Goal: Task Accomplishment & Management: Manage account settings

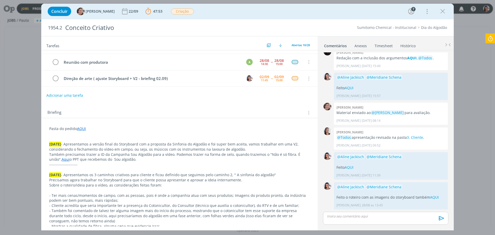
scroll to position [52, 0]
click at [17, 77] on div "Concluir Aline Jackisch 22/09 47:53 Parar Apontar Data * 02/09/2025 Horas * 00:…" at bounding box center [247, 117] width 495 height 235
click at [227, 227] on div "Tarefas Usar Job de template Ordenar por: Prazo crescente Prazo decrescente Ord…" at bounding box center [247, 133] width 413 height 194
click at [203, 145] on p "02.09.25 - Apresentamos a versão final do Storyboard com a proposta da Sinfonia…" at bounding box center [179, 146] width 261 height 10
click at [239, 134] on p "dialog" at bounding box center [179, 133] width 261 height 5
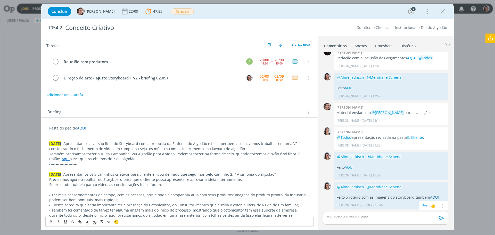
click at [433, 197] on link "AQUI" at bounding box center [434, 197] width 9 height 5
click at [79, 127] on link "AQUI" at bounding box center [81, 128] width 9 height 5
click at [97, 139] on link "https://sobeae.sharepoint.com/:f:/s/SOBEAE/ErRMfH8eqi9FswRMCwlcSuoBAscwj3F_9ryJ…" at bounding box center [82, 138] width 39 height 7
click at [365, 214] on p "dialog" at bounding box center [385, 216] width 117 height 5
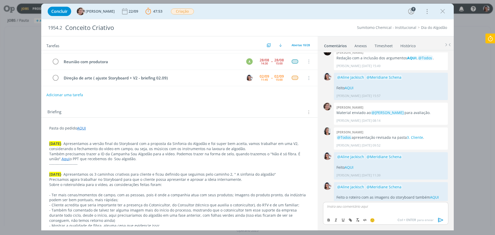
scroll to position [40, 0]
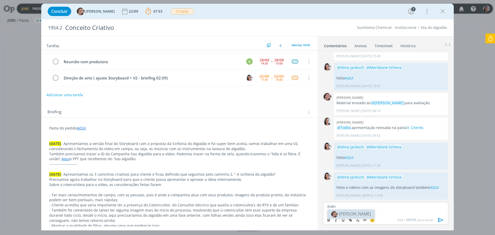
click at [365, 214] on li "[PERSON_NAME]" at bounding box center [351, 213] width 47 height 9
drag, startPoint x: 352, startPoint y: 211, endPoint x: 345, endPoint y: 220, distance: 11.7
click at [373, 212] on p "Feito os ajustes AQUI" at bounding box center [385, 210] width 117 height 5
click at [354, 221] on button "dialog" at bounding box center [350, 220] width 7 height 6
paste input "https://sobeae.sharepoint.com/:p:/s/SOBEAE/EUaHiVzMaCFOsvmtlhduU8QBk2Y4P6JWquWk…"
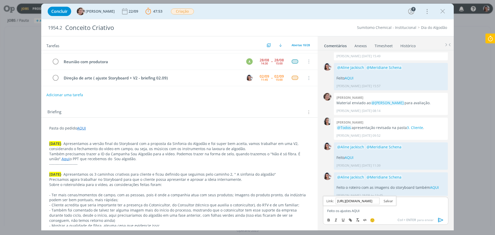
scroll to position [0, 142]
type input "https://sobeae.sharepoint.com/:p:/s/SOBEAE/EUaHiVzMaCFOsvmtlhduU8QBk2Y4P6JWquWk…"
click at [392, 201] on link "dialog" at bounding box center [386, 201] width 13 height 5
click at [374, 211] on p "Feito os ajustes AQUI" at bounding box center [385, 210] width 117 height 5
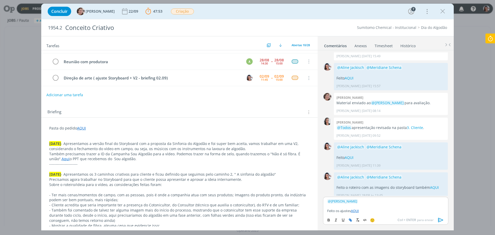
click at [438, 221] on icon "dialog" at bounding box center [441, 220] width 8 height 8
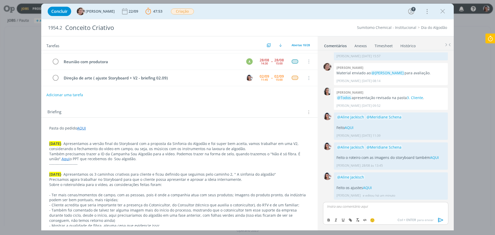
click at [492, 43] on icon at bounding box center [490, 39] width 9 height 10
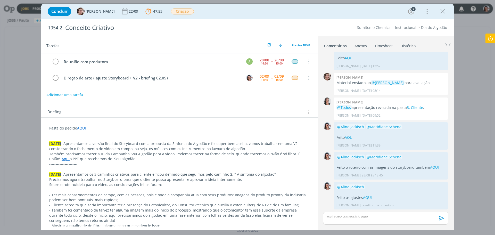
scroll to position [61, 0]
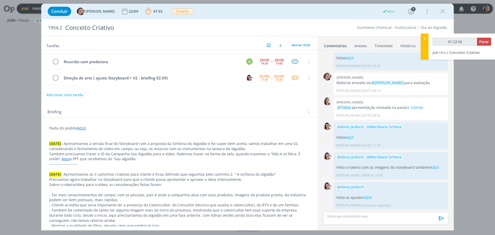
click at [368, 198] on link "AQUI" at bounding box center [367, 197] width 9 height 5
type input "01:22:24"
click at [483, 42] on span "Parar" at bounding box center [485, 41] width 10 height 5
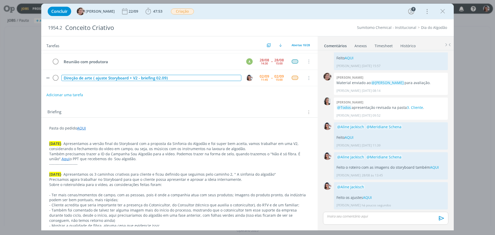
click at [143, 78] on div "Direção de arte ( ajuste Storyboard + V2 - briefing 02.09)" at bounding box center [151, 78] width 180 height 6
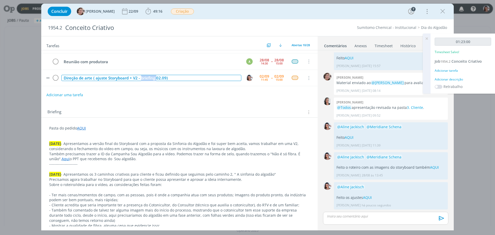
click at [143, 78] on div "Direção de arte ( ajuste Storyboard + V2 - briefing 02.09)" at bounding box center [151, 78] width 180 height 6
copy div "Direção de arte ( ajuste Storyboard + V2 - briefing 02.09)"
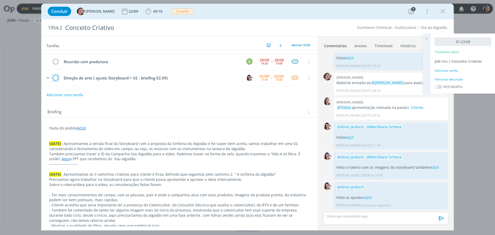
click at [56, 75] on icon "dialog" at bounding box center [55, 78] width 7 height 8
click at [426, 38] on icon at bounding box center [426, 39] width 9 height 10
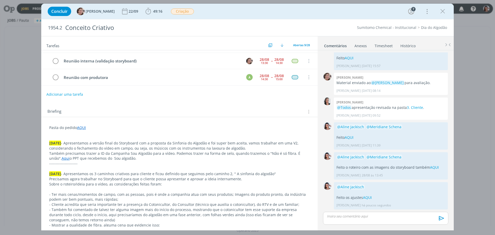
scroll to position [68, 0]
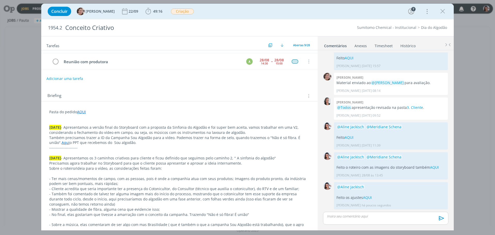
click at [385, 45] on link "Timesheet" at bounding box center [384, 44] width 19 height 7
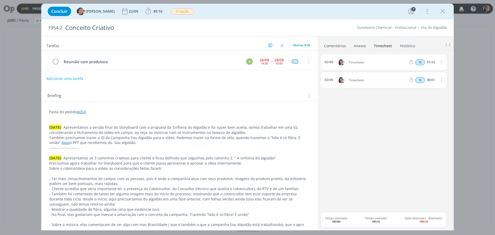
click at [442, 64] on icon "dialog" at bounding box center [441, 62] width 6 height 6
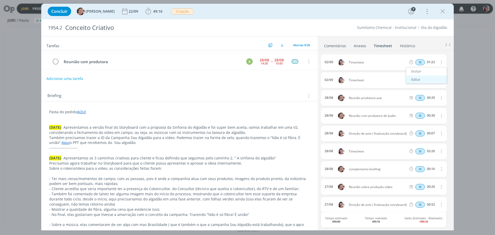
click at [423, 78] on link "Editar" at bounding box center [426, 80] width 41 height 8
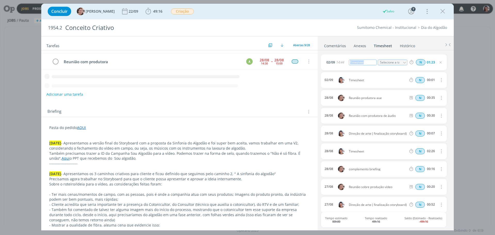
drag, startPoint x: 367, startPoint y: 64, endPoint x: 332, endPoint y: 68, distance: 34.8
click at [332, 68] on div "02/09 14:44 Timesheet Selecione a tarefa N 01:23" at bounding box center [384, 62] width 126 height 16
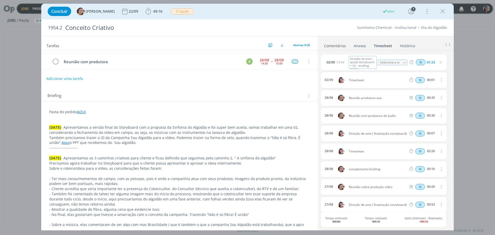
click at [440, 79] on icon "dialog" at bounding box center [441, 80] width 6 height 6
click at [428, 88] on link "Excluir" at bounding box center [426, 89] width 41 height 8
click at [424, 80] on button "Não" at bounding box center [425, 80] width 11 height 6
click at [440, 79] on icon "dialog" at bounding box center [441, 80] width 6 height 6
click at [424, 91] on link "Excluir" at bounding box center [426, 89] width 41 height 8
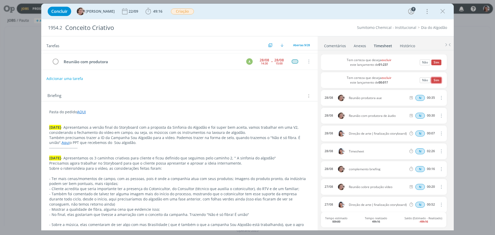
click at [432, 81] on button "Sim" at bounding box center [437, 80] width 10 height 6
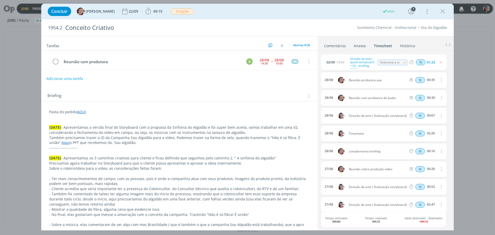
click at [438, 130] on icon "dialog" at bounding box center [441, 133] width 6 height 6
click at [425, 149] on link "Editar" at bounding box center [426, 151] width 41 height 8
drag, startPoint x: 371, startPoint y: 133, endPoint x: 292, endPoint y: 157, distance: 82.3
click at [328, 142] on div "28/08 11:59 Timesheet Selecione a tarefa N 02:26" at bounding box center [384, 134] width 126 height 17
click at [261, 158] on p "27.08.25 - Apresentamos os 3 caminhos criativos para cliente e ficou definido q…" at bounding box center [179, 158] width 261 height 5
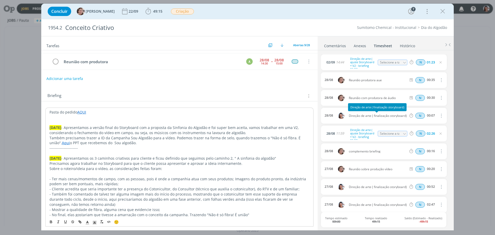
click at [380, 117] on span "Direção de arte ( finalização storyboard)" at bounding box center [378, 115] width 62 height 3
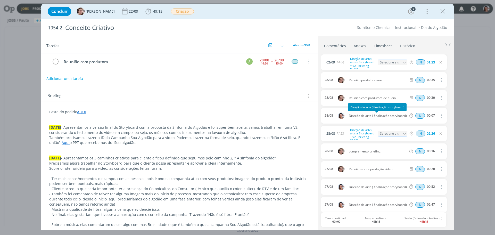
click at [380, 117] on span "Direção de arte ( finalização storyboard)" at bounding box center [378, 115] width 62 height 3
copy div "Direção de arte ( finalização storyboard)"
click at [359, 135] on div "Direção de arte ( ajuste Storyboard + V2 - briefing 02.09)" at bounding box center [363, 133] width 28 height 13
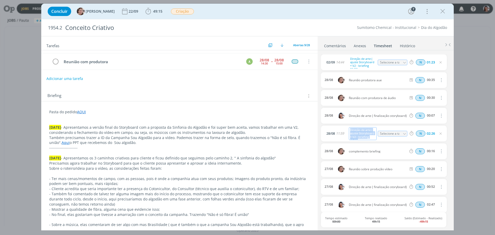
click at [359, 135] on div "Direção de arte ( ajuste Storyboard + V2 - briefing 02.09)" at bounding box center [363, 133] width 28 height 13
click at [270, 138] on p "Também precisamos trazer a ID da Campanha Sou Algodão para a vídeo. Podemos tra…" at bounding box center [179, 140] width 261 height 10
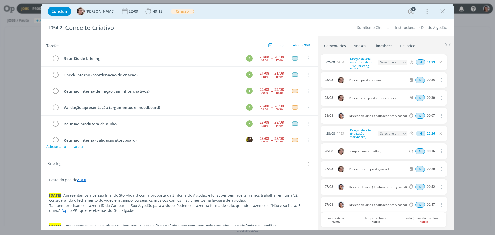
scroll to position [60, 0]
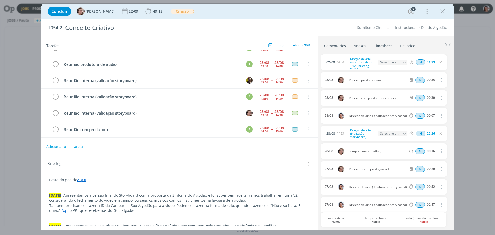
click at [338, 44] on link "Comentários" at bounding box center [335, 44] width 22 height 7
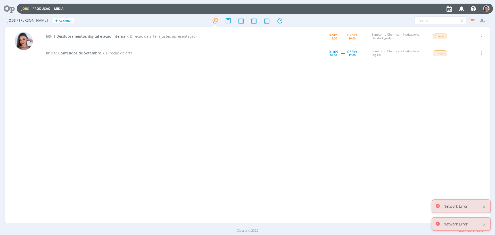
drag, startPoint x: 78, startPoint y: 35, endPoint x: 176, endPoint y: 44, distance: 98.5
click at [202, 75] on div "1954.3 Desdobramentos digital e ação interna Direção de arte (ajustes apresenta…" at bounding box center [266, 125] width 448 height 194
click at [115, 34] on span "Desdobramentos digital e ação interna" at bounding box center [90, 36] width 69 height 5
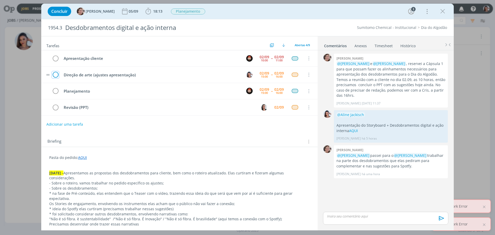
click at [57, 74] on icon "dialog" at bounding box center [55, 75] width 7 height 8
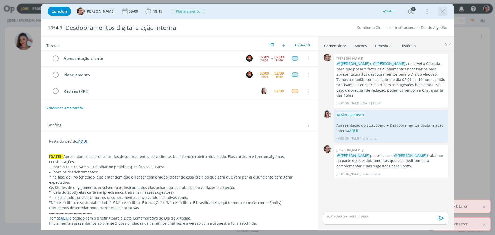
click at [446, 11] on icon "dialog" at bounding box center [443, 11] width 8 height 8
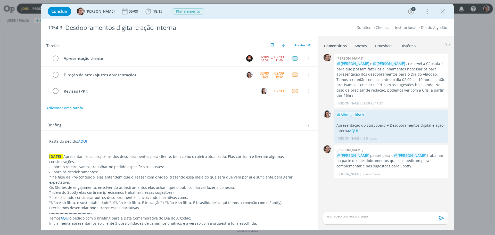
click at [135, 190] on p "* ideia do Spotfy elas curtiram (precisamos trabalhar nessas sugestões)" at bounding box center [179, 192] width 261 height 5
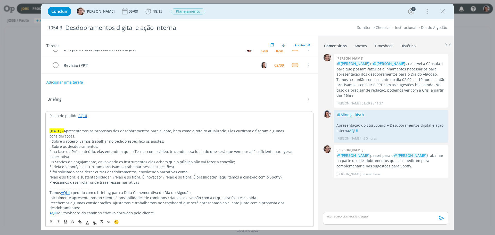
scroll to position [52, 0]
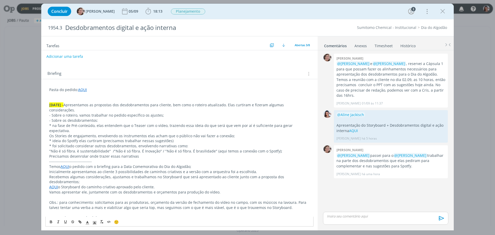
click at [221, 224] on div "Pasta do pedido: AQUI 02.09.25 - Apresentamos as propostas dos desdobramentos p…" at bounding box center [179, 222] width 268 height 275
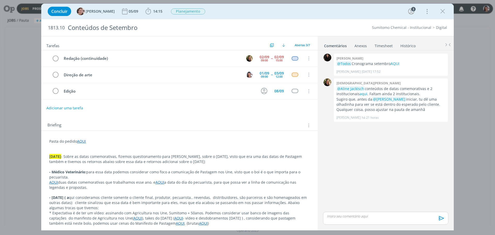
click at [305, 234] on div "Concluir [PERSON_NAME] [DATE] 14:15 Iniciar Apontar Data * [DATE] Horas * 00:00…" at bounding box center [247, 117] width 495 height 235
click at [231, 189] on p "AQUI duas datas comemorativas que trabalhamos esse ano. e AQUI a data do dia do…" at bounding box center [179, 185] width 261 height 10
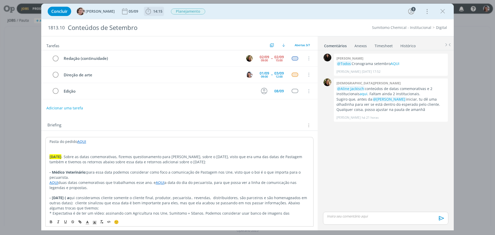
click at [144, 9] on icon "dialog" at bounding box center [148, 11] width 8 height 8
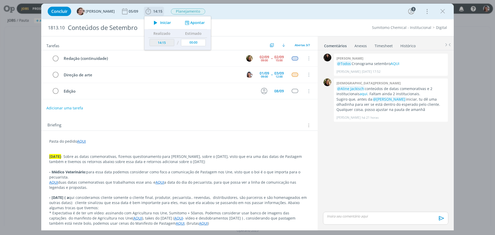
click at [160, 21] on span "Iniciar" at bounding box center [165, 23] width 11 height 4
click at [360, 93] on link "aqui" at bounding box center [364, 93] width 8 height 5
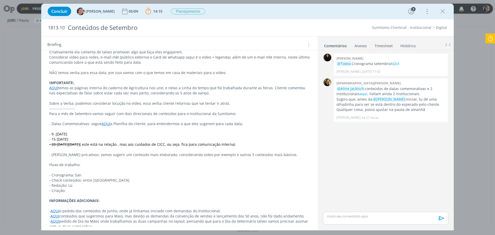
scroll to position [203, 0]
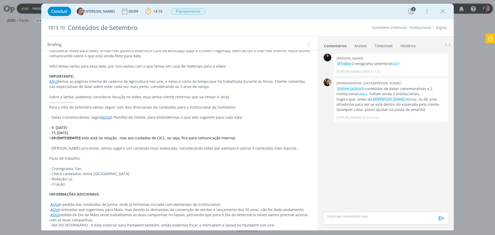
click at [171, 228] on div "Tarefas Usar Job de template Ordenar por: Prazo crescente Prazo decrescente Ord…" at bounding box center [247, 133] width 413 height 194
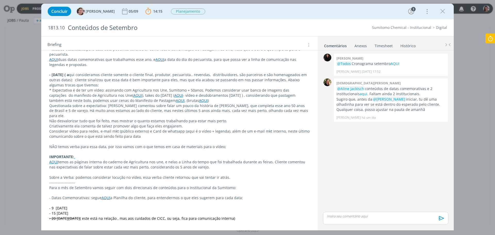
scroll to position [74, 0]
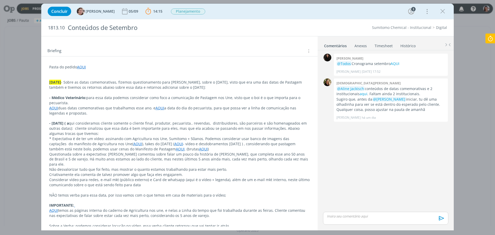
click at [177, 142] on p "* Expectativa é de ter um vídeo: assinando com Agricultura nos Une, Sumitomo + …" at bounding box center [179, 143] width 261 height 15
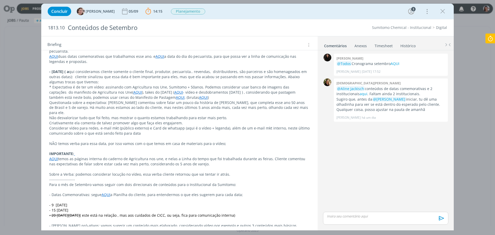
scroll to position [0, 0]
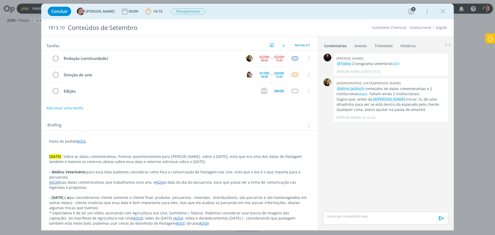
click at [165, 154] on p "28.08.25 - Sobre as datas comemorativas, fizemos questionamento para Kelly, sob…" at bounding box center [179, 159] width 261 height 10
click at [192, 175] on p "- Médico Veterinário: para essa data podemos considerar como foco a comunicação…" at bounding box center [179, 174] width 261 height 10
click at [245, 185] on p "AQUI duas datas comemorativas que trabalhamos esse ano. e AQUI a data do dia do…" at bounding box center [179, 185] width 261 height 10
click at [395, 63] on link "AQUI" at bounding box center [395, 63] width 9 height 5
click at [23, 186] on div "Concluir Aline Jackisch 05/09 14:15 Parar Apontar Data * 02/09/2025 Horas * 00:…" at bounding box center [247, 117] width 495 height 235
